Goal: Transaction & Acquisition: Purchase product/service

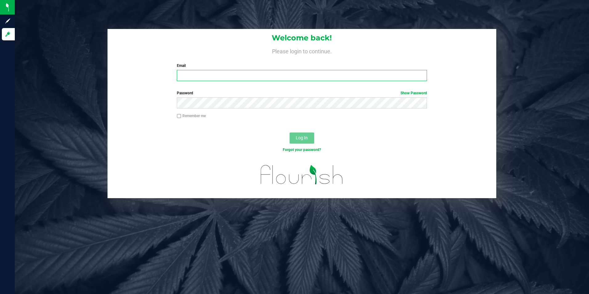
click at [258, 76] on input "Email" at bounding box center [302, 75] width 250 height 11
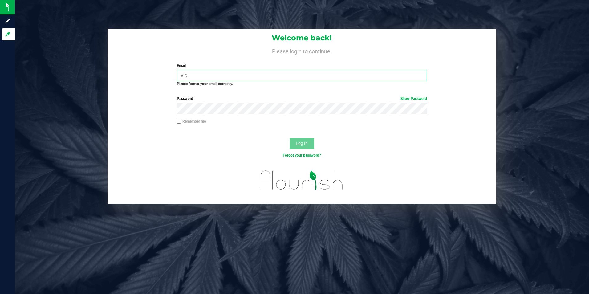
type input "[EMAIL_ADDRESS][PERSON_NAME][PERSON_NAME][DOMAIN_NAME]"
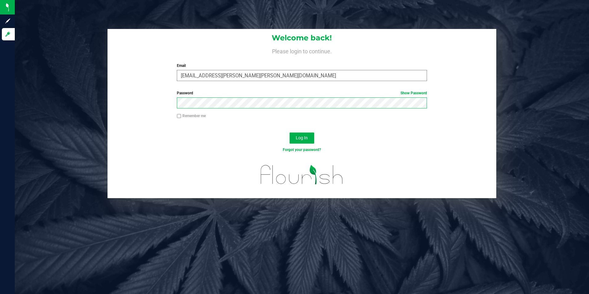
click at [289, 132] on button "Log In" at bounding box center [301, 137] width 25 height 11
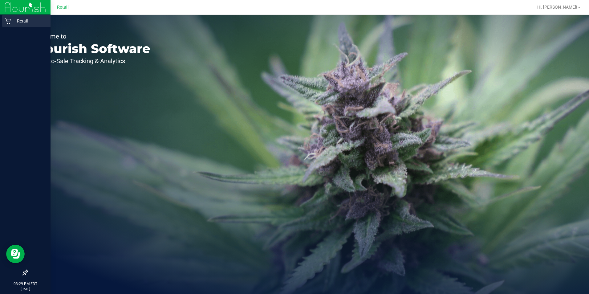
click at [11, 23] on p "Retail" at bounding box center [29, 20] width 37 height 7
click at [10, 20] on icon at bounding box center [8, 21] width 6 height 6
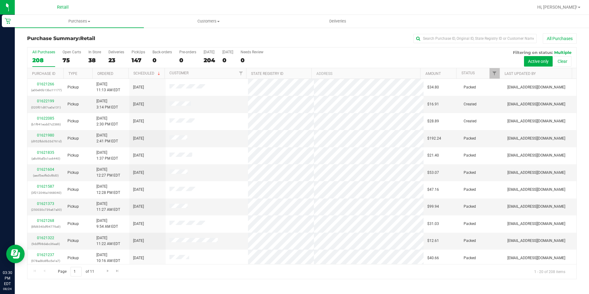
click at [75, 14] on nav "Retail Hi, Victoria!" at bounding box center [302, 7] width 574 height 15
click at [70, 23] on span "Purchases" at bounding box center [79, 21] width 129 height 6
click at [62, 37] on span "Summary of purchases" at bounding box center [46, 36] width 63 height 5
click at [71, 20] on span "Purchases" at bounding box center [79, 21] width 129 height 6
click at [65, 39] on span "Summary of purchases" at bounding box center [46, 36] width 63 height 5
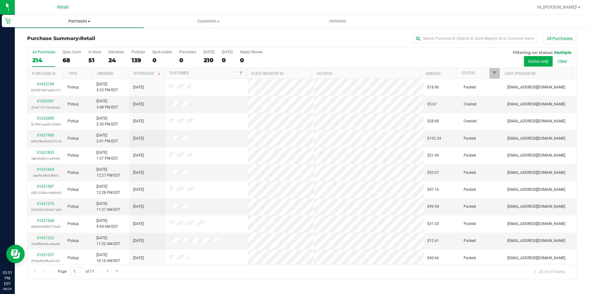
click at [81, 21] on span "Purchases" at bounding box center [79, 21] width 129 height 6
click at [58, 38] on span "Summary of purchases" at bounding box center [46, 36] width 63 height 5
click at [139, 58] on div "141" at bounding box center [138, 60] width 14 height 7
click at [0, 0] on input "PickUps 141" at bounding box center [0, 0] width 0 height 0
click at [463, 36] on input "text" at bounding box center [474, 38] width 123 height 9
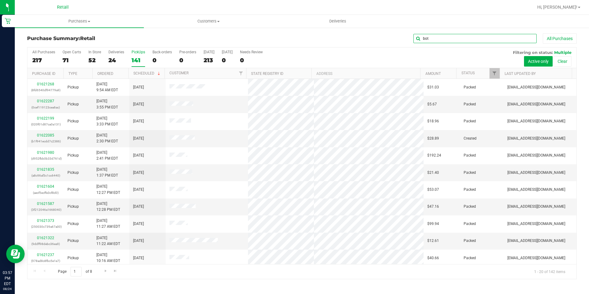
type input "bot"
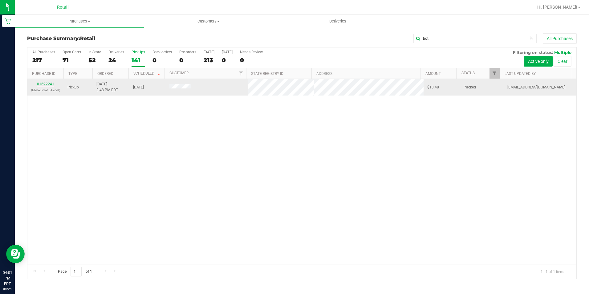
click at [52, 84] on link "01622241" at bounding box center [45, 84] width 17 height 4
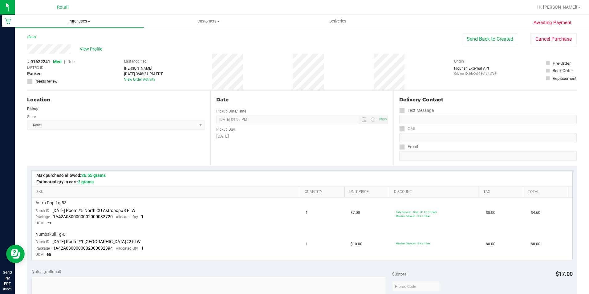
click at [86, 22] on span "Purchases" at bounding box center [79, 21] width 129 height 6
click at [70, 36] on span "Summary of purchases" at bounding box center [46, 36] width 63 height 5
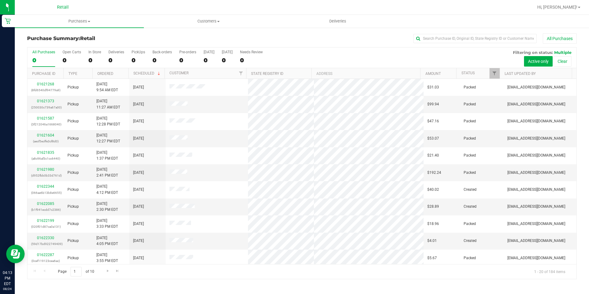
click at [474, 33] on div "Purchase Summary: Retail All Purchases All Purchases 0 Open Carts 0 In Store 0 …" at bounding box center [302, 156] width 574 height 258
click at [469, 40] on input "text" at bounding box center [474, 38] width 123 height 9
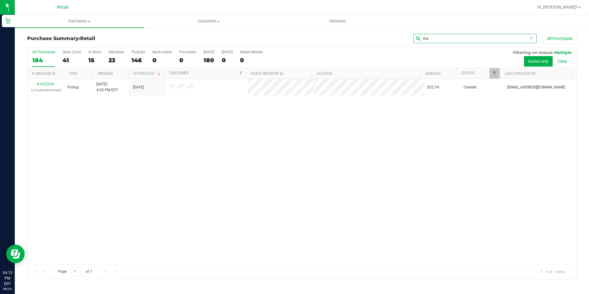
type input "m"
type input "anderson"
click at [87, 19] on span "Purchases" at bounding box center [79, 21] width 129 height 6
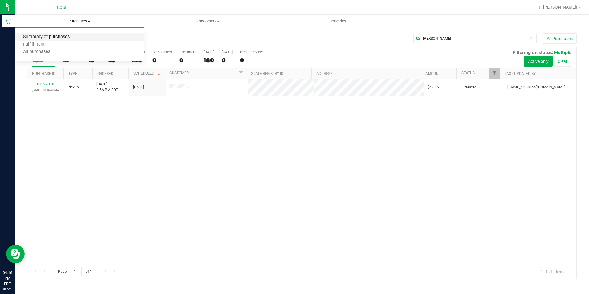
click at [67, 35] on span "Summary of purchases" at bounding box center [46, 36] width 63 height 5
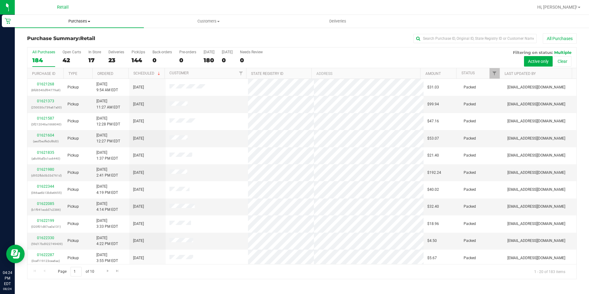
click at [77, 22] on span "Purchases" at bounding box center [79, 21] width 129 height 6
click at [74, 38] on span "Summary of purchases" at bounding box center [46, 36] width 63 height 5
type input "TORRES"
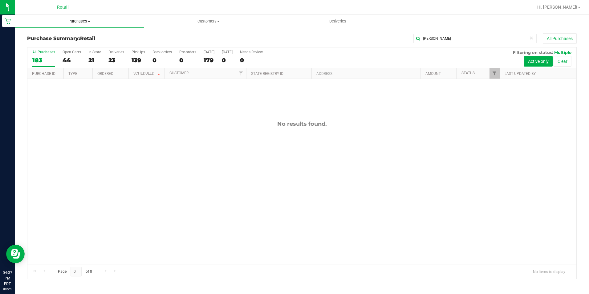
click at [70, 18] on uib-tab-heading "Purchases Summary of purchases Fulfillment All purchases" at bounding box center [79, 21] width 129 height 13
click at [62, 37] on span "Summary of purchases" at bounding box center [46, 36] width 63 height 5
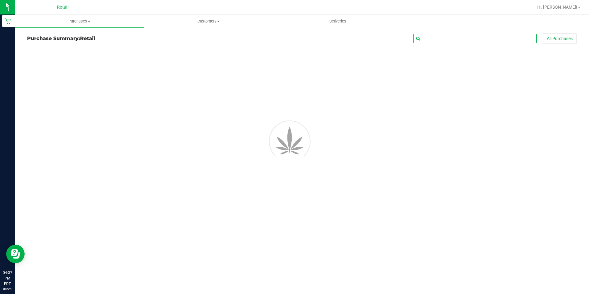
click at [434, 36] on input "text" at bounding box center [474, 38] width 123 height 9
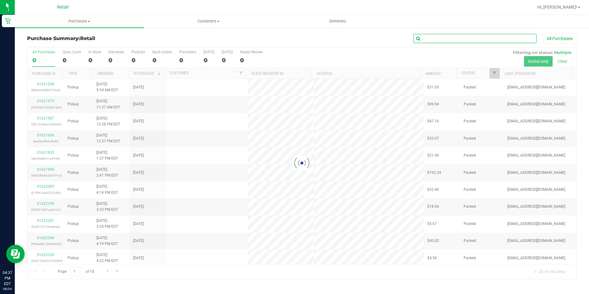
click at [434, 36] on input "text" at bounding box center [474, 38] width 123 height 9
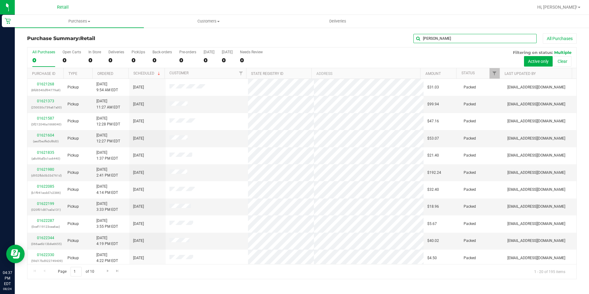
type input "ANDERSON"
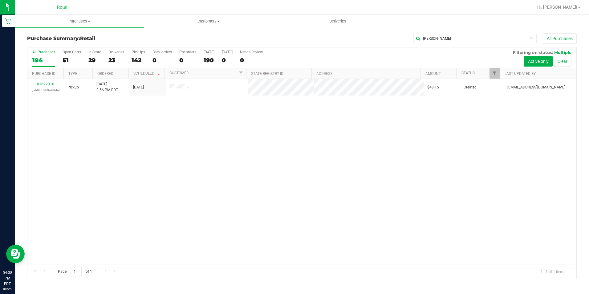
click at [152, 127] on div "01622310 (fab88fb3b9a98bfe) Pickup 8/24/2025 3:56 PM EDT 8/24/2025 $48.15 Creat…" at bounding box center [301, 171] width 549 height 185
click at [69, 20] on span "Purchases" at bounding box center [79, 21] width 129 height 6
click at [69, 34] on span "Summary of purchases" at bounding box center [46, 36] width 63 height 5
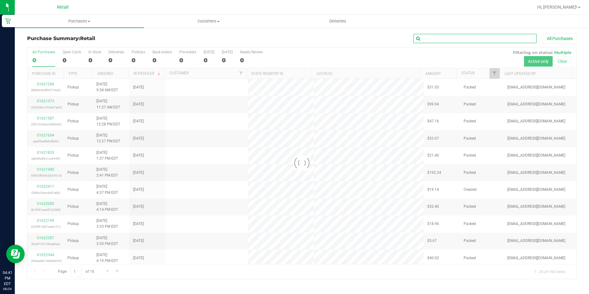
click at [476, 41] on input "text" at bounding box center [474, 38] width 123 height 9
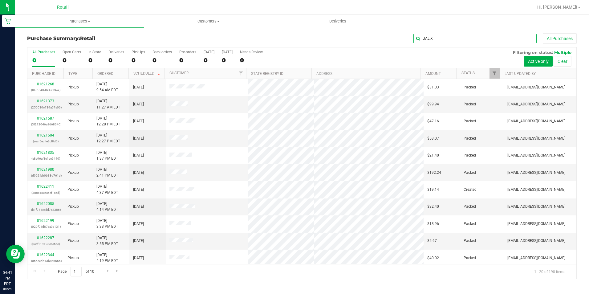
type input "JALIX"
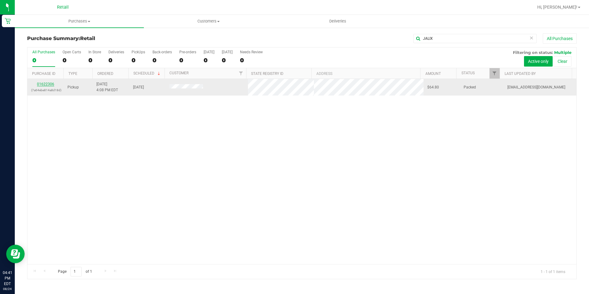
click at [46, 83] on link "01622306" at bounding box center [45, 84] width 17 height 4
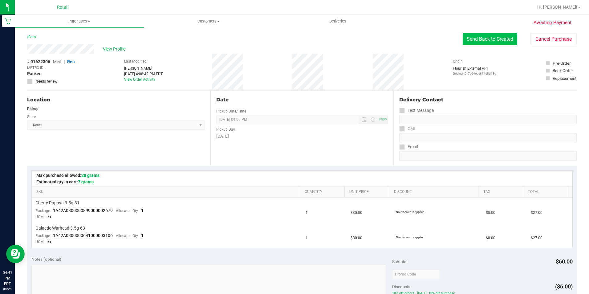
click at [495, 42] on button "Send Back to Created" at bounding box center [489, 39] width 55 height 12
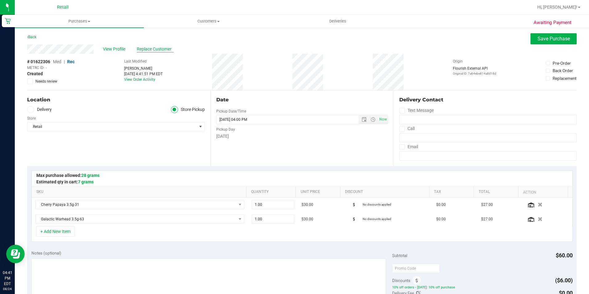
click at [157, 49] on span "Replace Customer" at bounding box center [155, 49] width 37 height 6
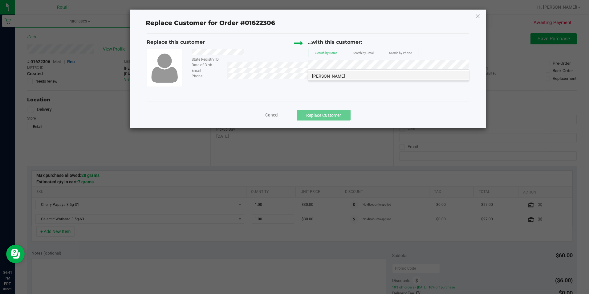
click at [333, 74] on span "Jalixa Ramirez" at bounding box center [328, 76] width 33 height 5
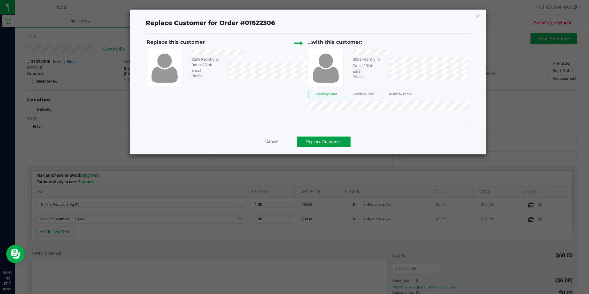
click at [324, 141] on button "Replace Customer" at bounding box center [324, 141] width 54 height 10
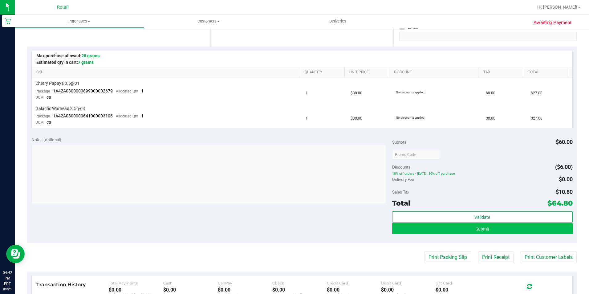
scroll to position [123, 0]
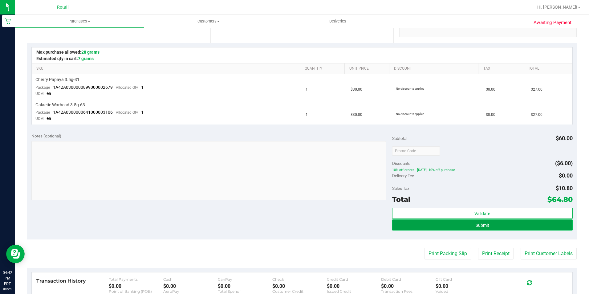
click at [504, 224] on button "Submit" at bounding box center [482, 224] width 180 height 11
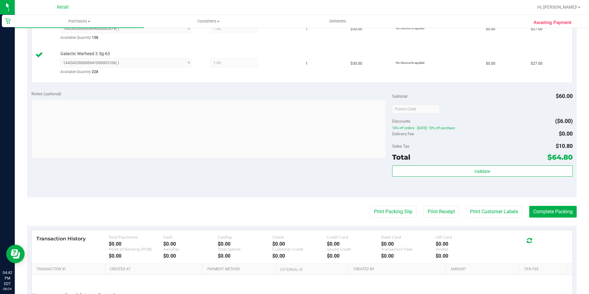
scroll to position [185, 0]
click at [553, 209] on button "Complete Packing" at bounding box center [552, 210] width 47 height 12
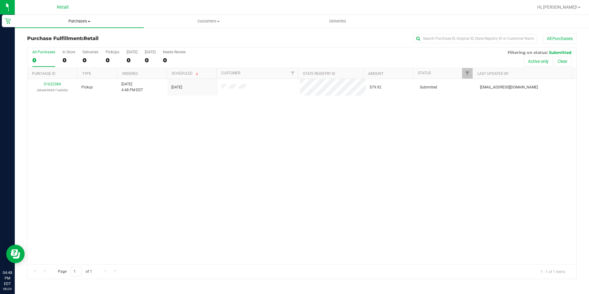
click at [64, 20] on span "Purchases" at bounding box center [79, 21] width 129 height 6
click at [59, 40] on span "Summary of purchases" at bounding box center [46, 36] width 63 height 5
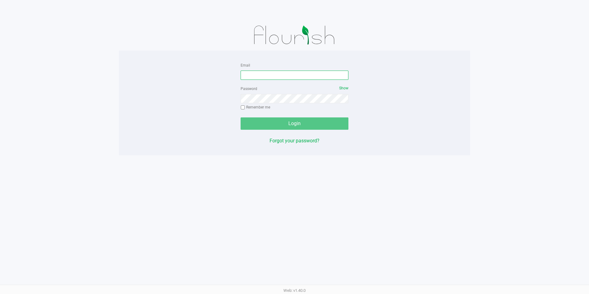
click at [285, 74] on input "Email" at bounding box center [294, 75] width 108 height 9
type input "[EMAIL_ADDRESS][PERSON_NAME][PERSON_NAME][DOMAIN_NAME]"
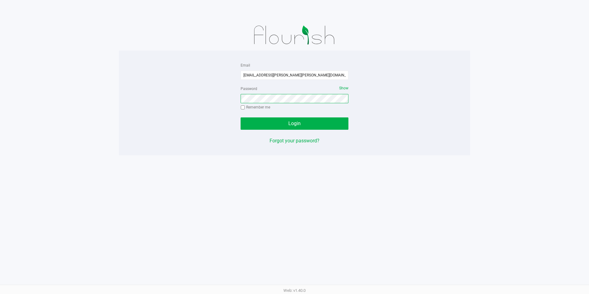
click at [240, 117] on button "Login" at bounding box center [294, 123] width 108 height 12
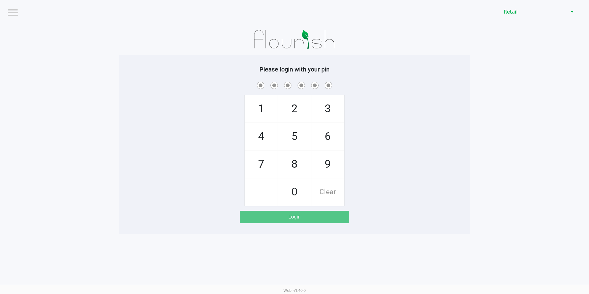
click at [264, 80] on span at bounding box center [264, 80] width 0 height 0
click at [325, 133] on span "6" at bounding box center [327, 136] width 33 height 27
checkbox input "true"
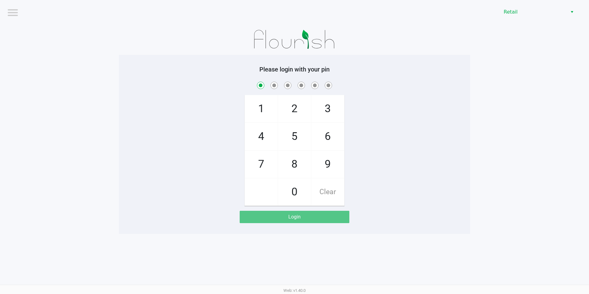
click at [297, 157] on span "8" at bounding box center [294, 164] width 33 height 27
checkbox input "true"
click at [261, 107] on span "1" at bounding box center [261, 108] width 33 height 27
checkbox input "true"
click at [281, 111] on span "2" at bounding box center [294, 108] width 33 height 27
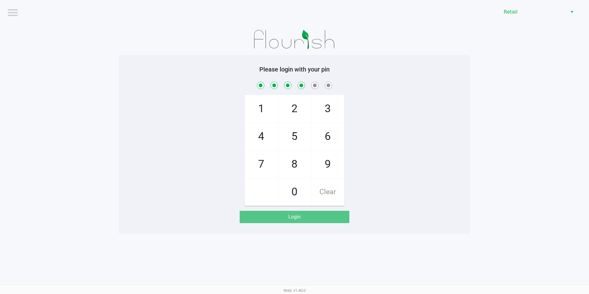
checkbox input "true"
click at [326, 116] on span "3" at bounding box center [327, 108] width 33 height 27
checkbox input "true"
click at [322, 138] on span "6" at bounding box center [327, 136] width 33 height 27
checkbox input "true"
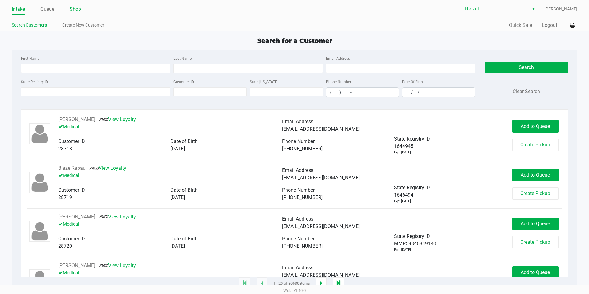
click at [77, 7] on link "Shop" at bounding box center [75, 9] width 11 height 9
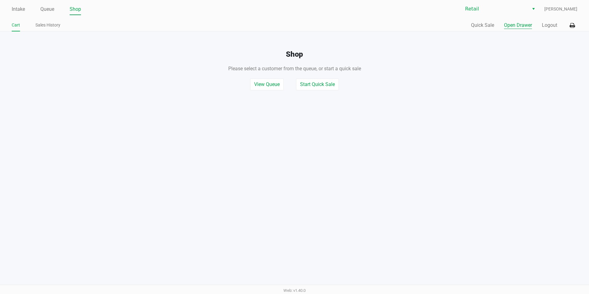
click at [523, 23] on button "Open Drawer" at bounding box center [518, 25] width 28 height 7
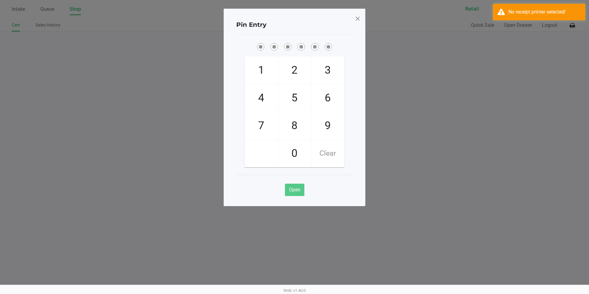
click at [324, 97] on span "6" at bounding box center [327, 97] width 33 height 27
checkbox input "true"
click at [301, 130] on span "8" at bounding box center [294, 125] width 33 height 27
checkbox input "true"
click at [272, 78] on span "1" at bounding box center [261, 70] width 33 height 27
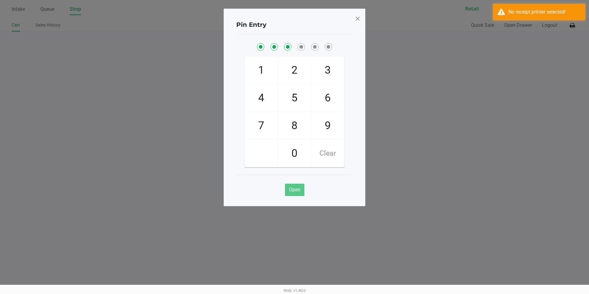
checkbox input "true"
click at [289, 78] on span "2" at bounding box center [294, 70] width 33 height 27
checkbox input "true"
click at [314, 75] on span "3" at bounding box center [327, 70] width 33 height 27
checkbox input "true"
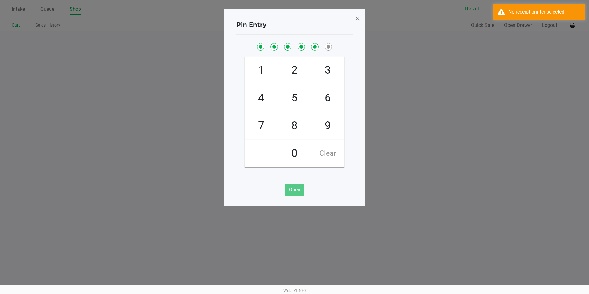
click at [319, 99] on span "6" at bounding box center [327, 97] width 33 height 27
checkbox input "true"
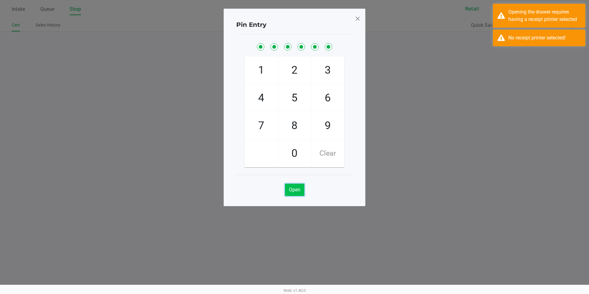
click at [299, 192] on span "Open" at bounding box center [294, 190] width 11 height 6
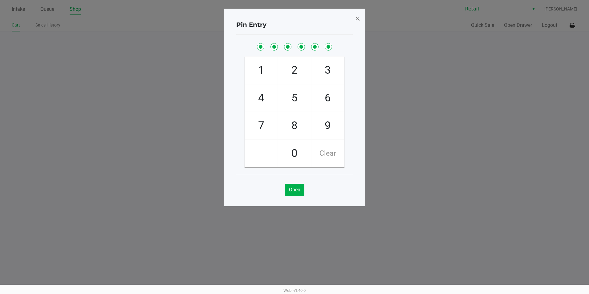
click at [308, 192] on div "Open" at bounding box center [294, 187] width 116 height 25
click at [299, 190] on span "Open" at bounding box center [294, 190] width 11 height 6
click at [324, 156] on span "Clear" at bounding box center [327, 153] width 33 height 27
checkbox input "false"
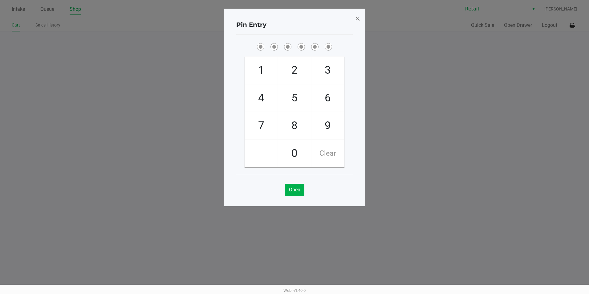
checkbox input "false"
click at [357, 20] on span at bounding box center [358, 19] width 6 height 10
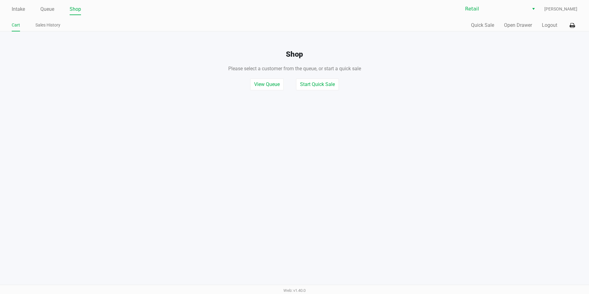
click at [17, 15] on div "Intake Queue Shop Retail Victoria Jessop Cart Sales History Quick Sale Open Dra…" at bounding box center [294, 15] width 589 height 31
click at [20, 5] on link "Intake" at bounding box center [18, 9] width 13 height 9
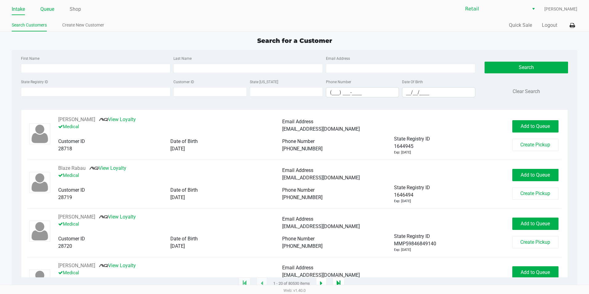
click at [46, 6] on link "Queue" at bounding box center [47, 9] width 14 height 9
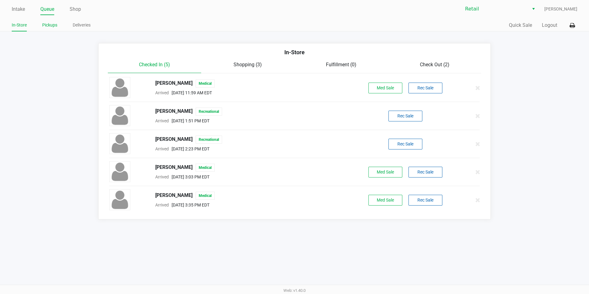
click at [54, 26] on link "Pickups" at bounding box center [49, 25] width 15 height 8
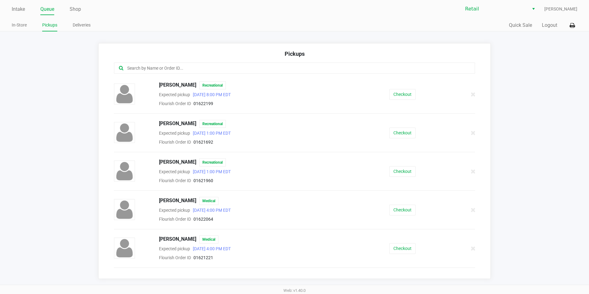
click at [254, 67] on input "text" at bounding box center [285, 68] width 316 height 7
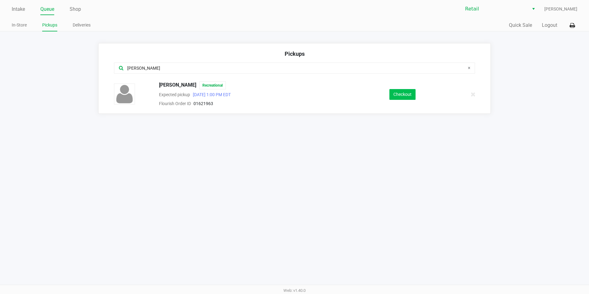
type input "wirth"
click at [407, 98] on button "Checkout" at bounding box center [402, 94] width 26 height 11
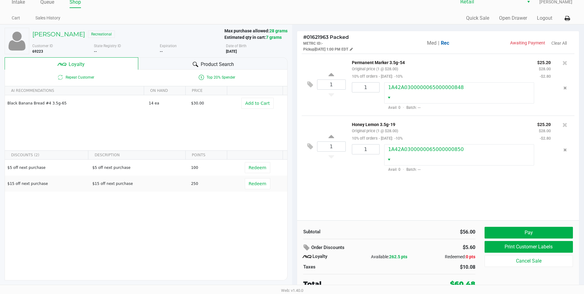
scroll to position [9, 0]
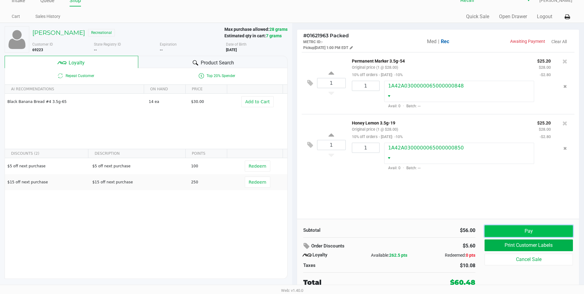
click at [544, 233] on button "Pay" at bounding box center [529, 231] width 88 height 12
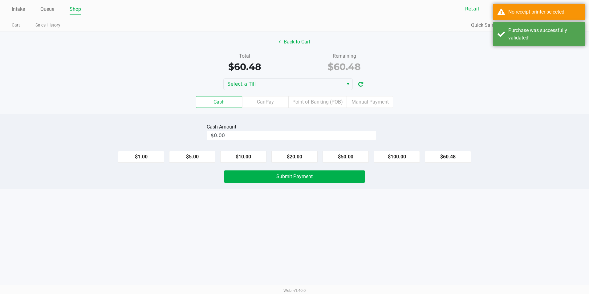
click at [293, 43] on button "Back to Cart" at bounding box center [294, 42] width 39 height 12
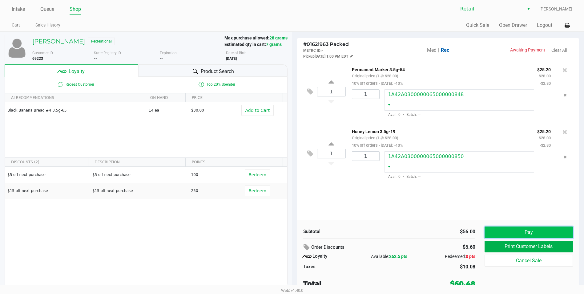
click at [558, 232] on button "Pay" at bounding box center [529, 232] width 88 height 12
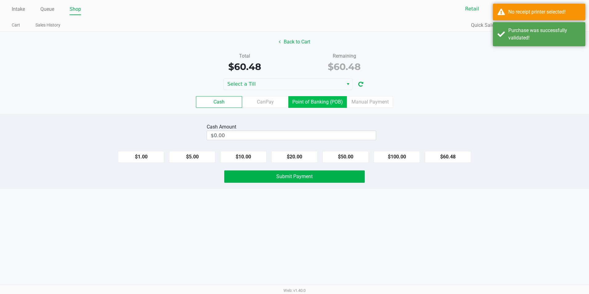
click at [306, 99] on label "Point of Banking (POB)" at bounding box center [317, 102] width 59 height 12
click at [0, 0] on 7 "Point of Banking (POB)" at bounding box center [0, 0] width 0 height 0
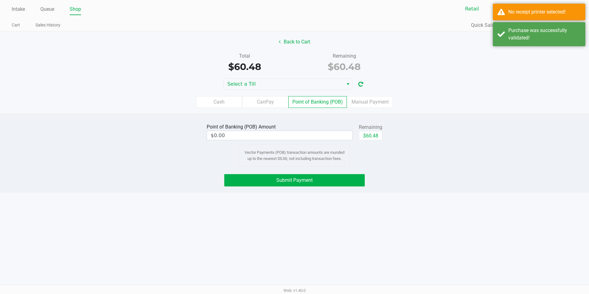
click at [378, 129] on div "Remaining" at bounding box center [370, 126] width 23 height 7
click at [376, 135] on button "$60.48" at bounding box center [370, 135] width 23 height 9
type input "$60.48"
click at [334, 178] on button "Submit Payment" at bounding box center [294, 180] width 140 height 12
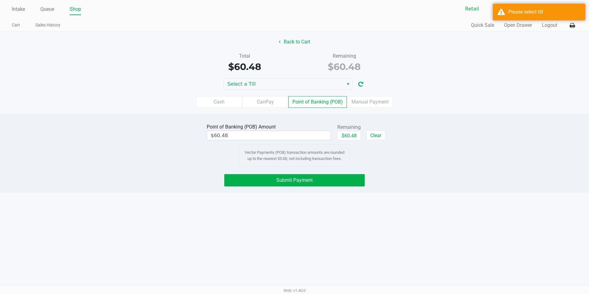
click at [273, 91] on div "Cash CanPay Point of Banking (POB) Manual Payment" at bounding box center [294, 102] width 598 height 24
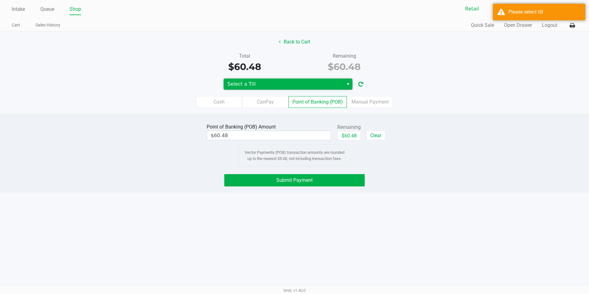
click at [273, 86] on span "Select a Till" at bounding box center [283, 83] width 112 height 7
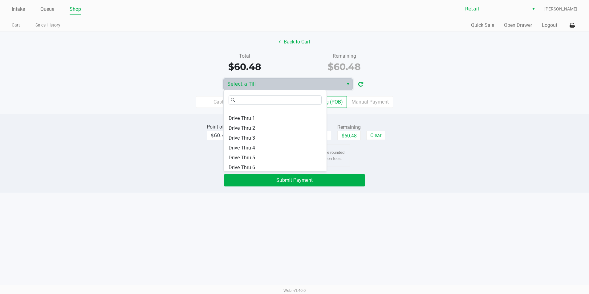
scroll to position [54, 0]
click at [256, 139] on li "Drive Thru 0" at bounding box center [275, 139] width 103 height 10
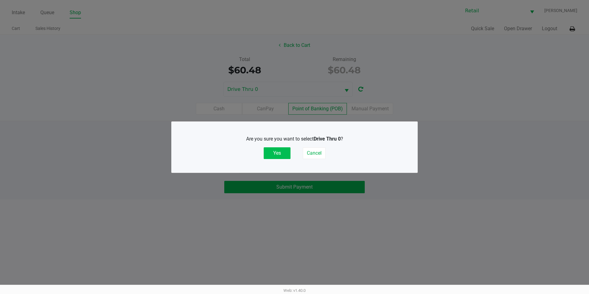
click at [281, 151] on button "Yes" at bounding box center [277, 153] width 27 height 12
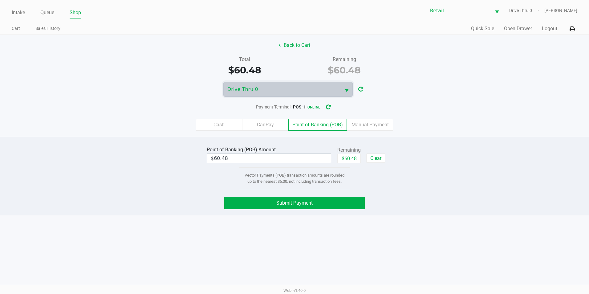
click at [307, 209] on div "Point of Banking (POB) Amount $60.48 Remaining $60.48 Clear Vector Payments (PO…" at bounding box center [294, 176] width 589 height 79
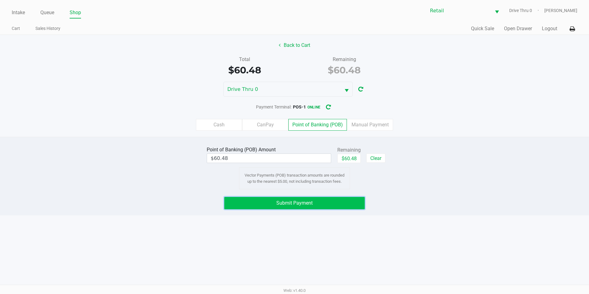
click at [311, 207] on button "Submit Payment" at bounding box center [294, 203] width 140 height 12
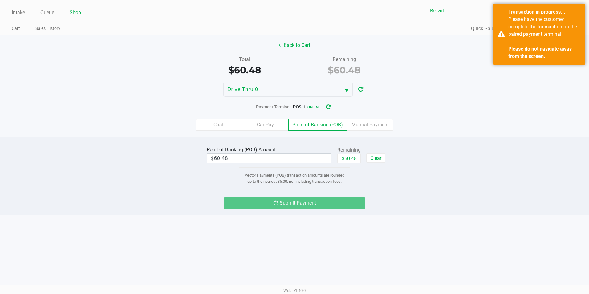
click at [336, 221] on div "Intake Queue Shop Retail Drive Thru 0 Victoria Jessop Cart Sales History Quick …" at bounding box center [294, 147] width 589 height 294
click at [336, 200] on div "Submit Payment" at bounding box center [294, 203] width 140 height 12
click at [339, 197] on div "Submit Payment" at bounding box center [294, 203] width 140 height 12
click at [318, 201] on div "Submit Payment" at bounding box center [294, 203] width 140 height 12
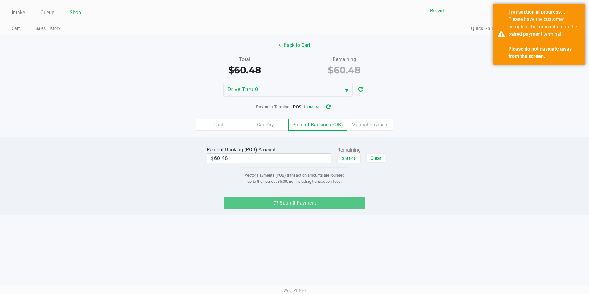
click at [481, 125] on div "Cash CanPay Point of Banking (POB) Manual Payment" at bounding box center [294, 125] width 589 height 12
click at [507, 122] on div "Cash CanPay Point of Banking (POB) Manual Payment" at bounding box center [294, 125] width 589 height 12
